Goal: Task Accomplishment & Management: Use online tool/utility

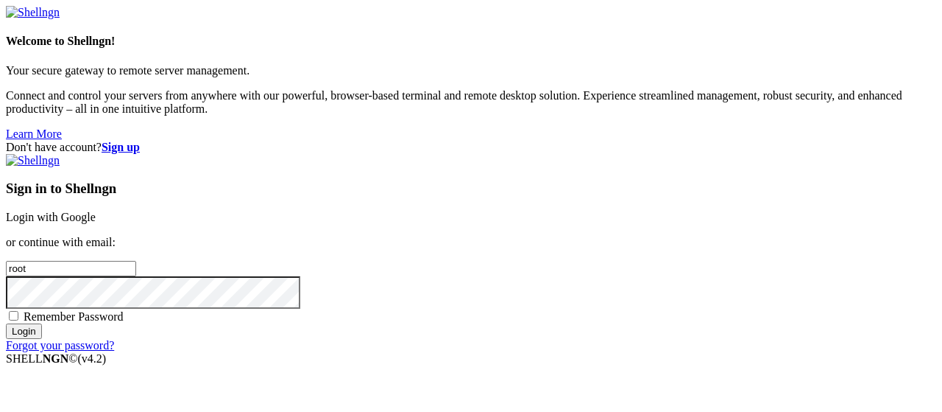
click at [96, 211] on link "Login with Google" at bounding box center [51, 217] width 90 height 13
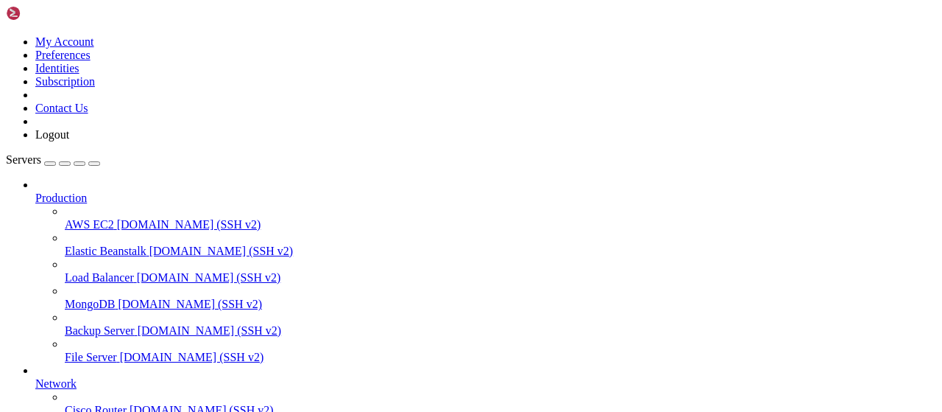
scroll to position [299, 0]
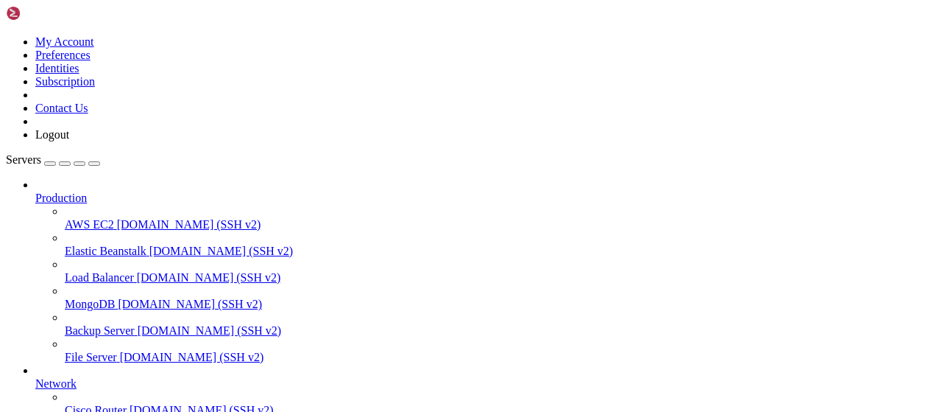
scroll to position [1280, 0]
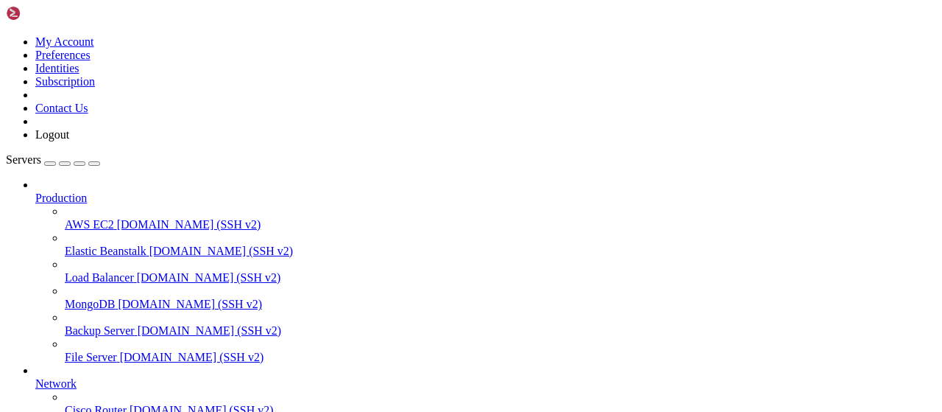
type input "/root/LinkQuest"
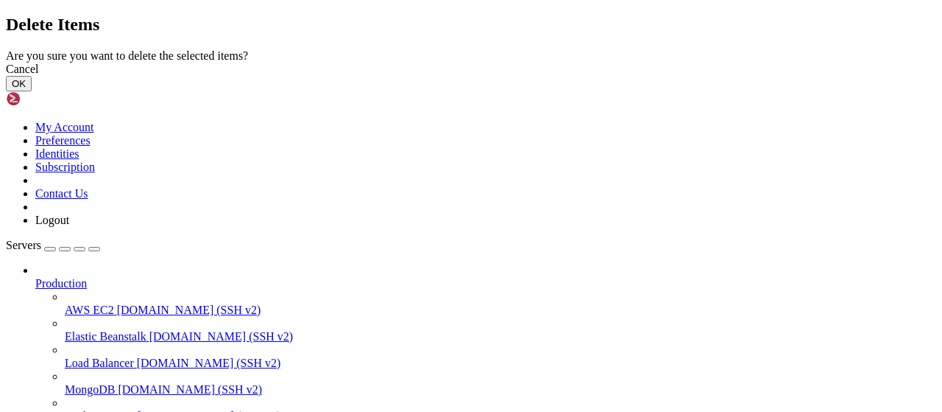
click at [32, 91] on button "OK" at bounding box center [19, 83] width 26 height 15
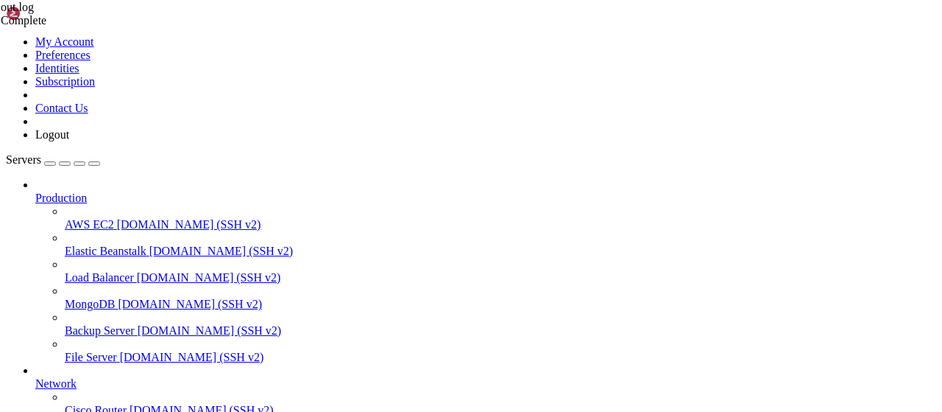
scroll to position [0, 0]
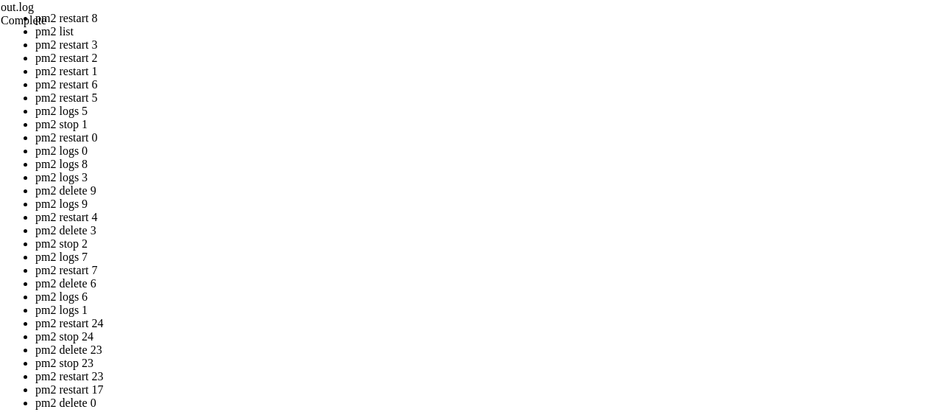
drag, startPoint x: 395, startPoint y: 220, endPoint x: 212, endPoint y: 152, distance: 194.7
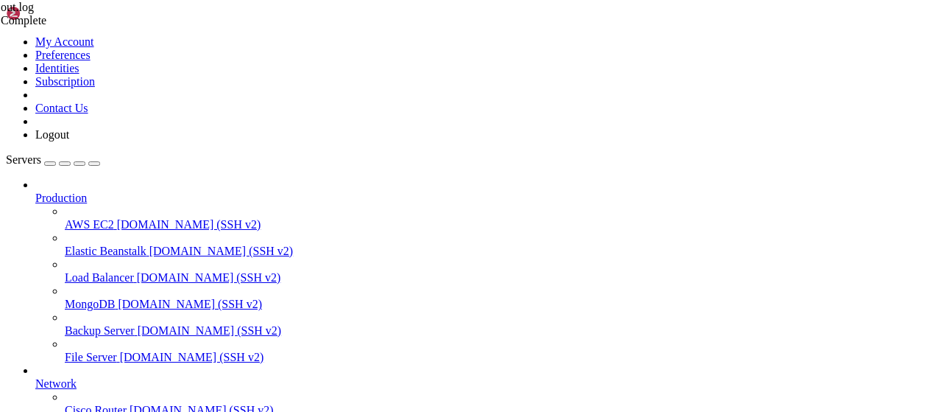
scroll to position [1489, 0]
drag, startPoint x: 763, startPoint y: 1337, endPoint x: 350, endPoint y: 1249, distance: 423.1
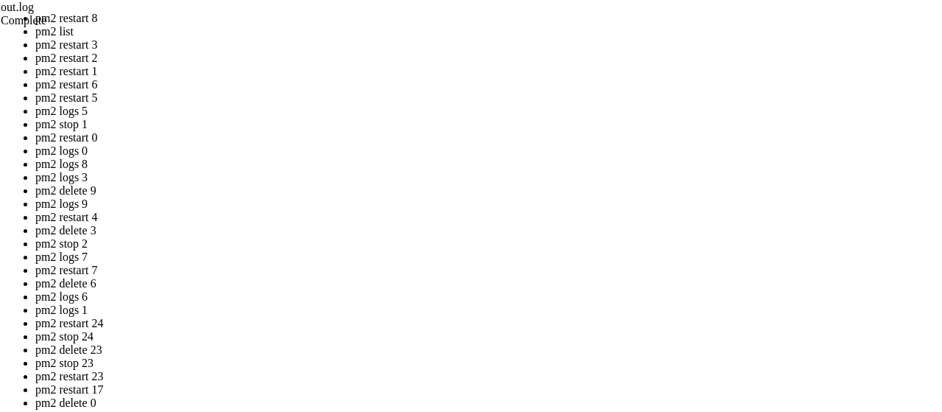
drag, startPoint x: 402, startPoint y: 219, endPoint x: 410, endPoint y: 219, distance: 8.1
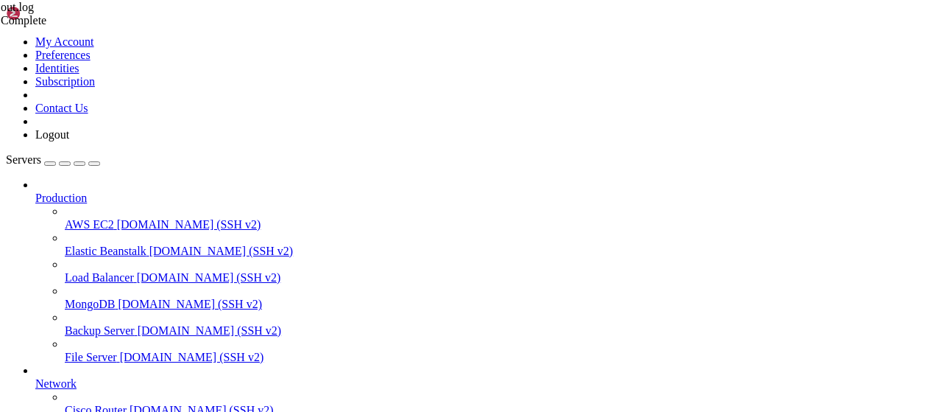
scroll to position [2117, 0]
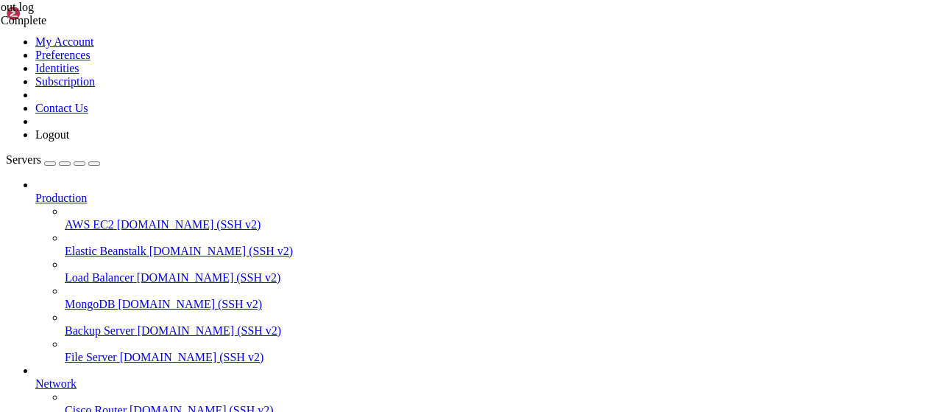
scroll to position [165, 0]
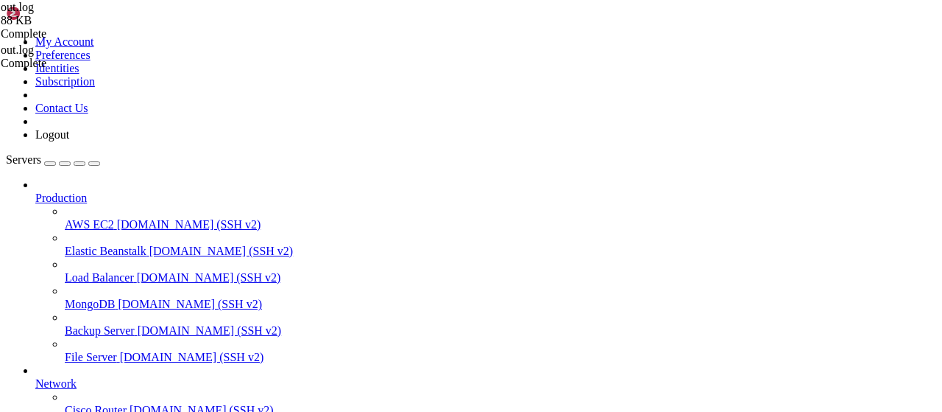
drag, startPoint x: 578, startPoint y: 372, endPoint x: 217, endPoint y: 170, distance: 413.3
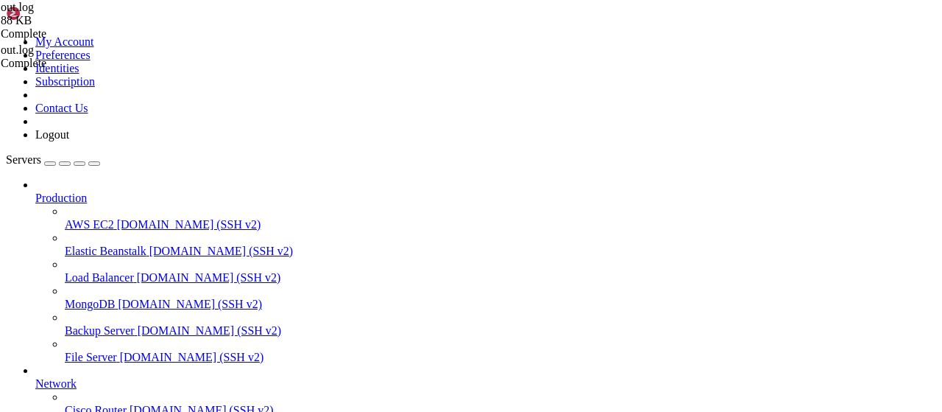
type textarea "Получение всех тасков выполнено за 1.64 секунд, получено 0 каналов"
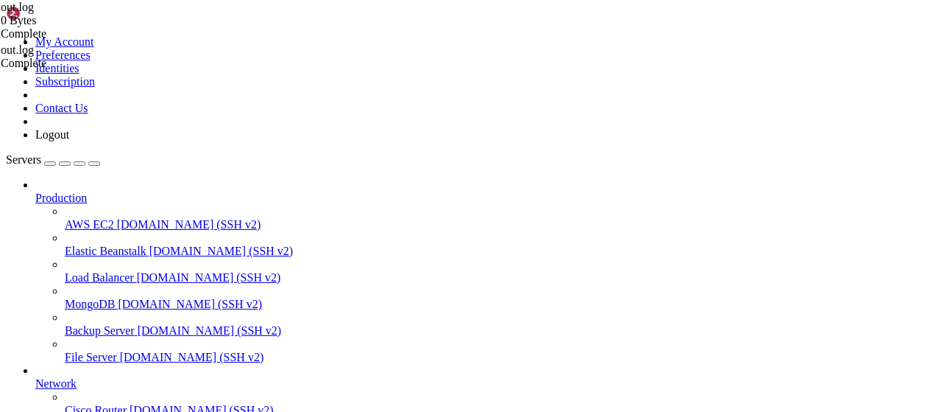
type textarea "Получение всех тасков выполнено за 1.70 секунд, получено 0 каналов"
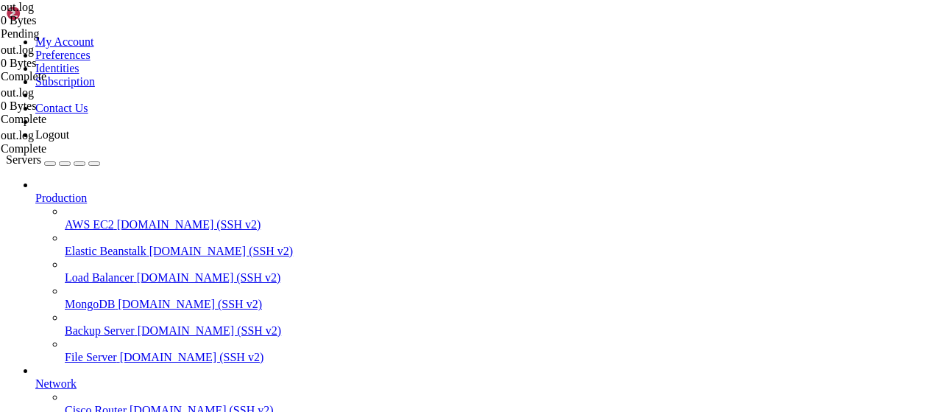
type textarea "[[DATE] 19:18:22 -0400] [119856] [INFO] [TECHNICAL_ID] POST /w/s 1.1 200 21 526…"
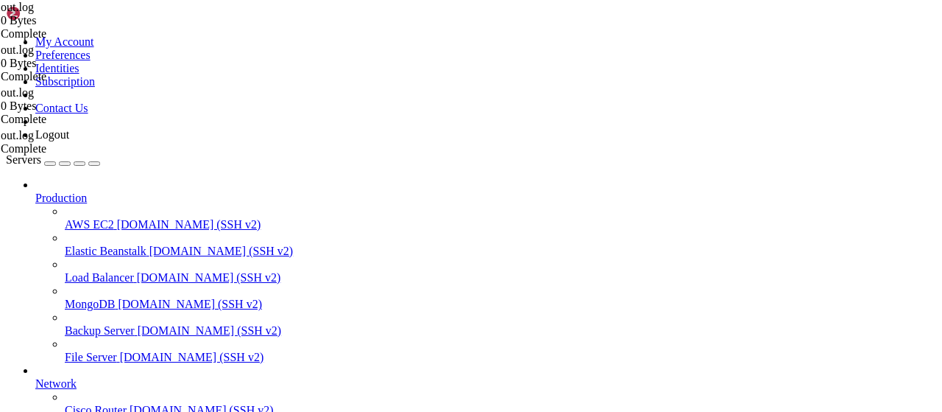
type textarea "DEBUG start_command: Получена команда /start от пользователя 8427031450"
